Goal: Navigation & Orientation: Find specific page/section

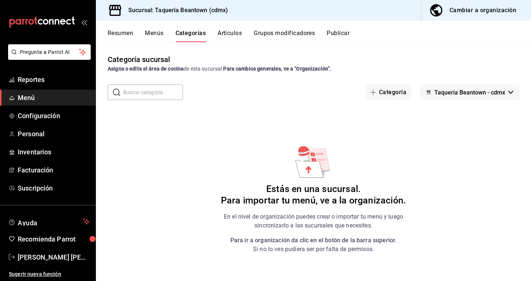
click at [160, 35] on button "Menús" at bounding box center [154, 36] width 18 height 13
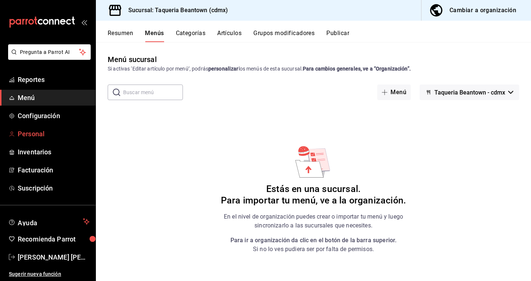
click at [31, 136] on span "Personal" at bounding box center [54, 134] width 72 height 10
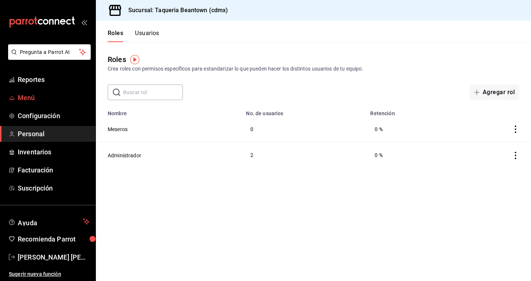
click at [46, 99] on span "Menú" at bounding box center [54, 98] width 72 height 10
